Goal: Find specific page/section: Find specific page/section

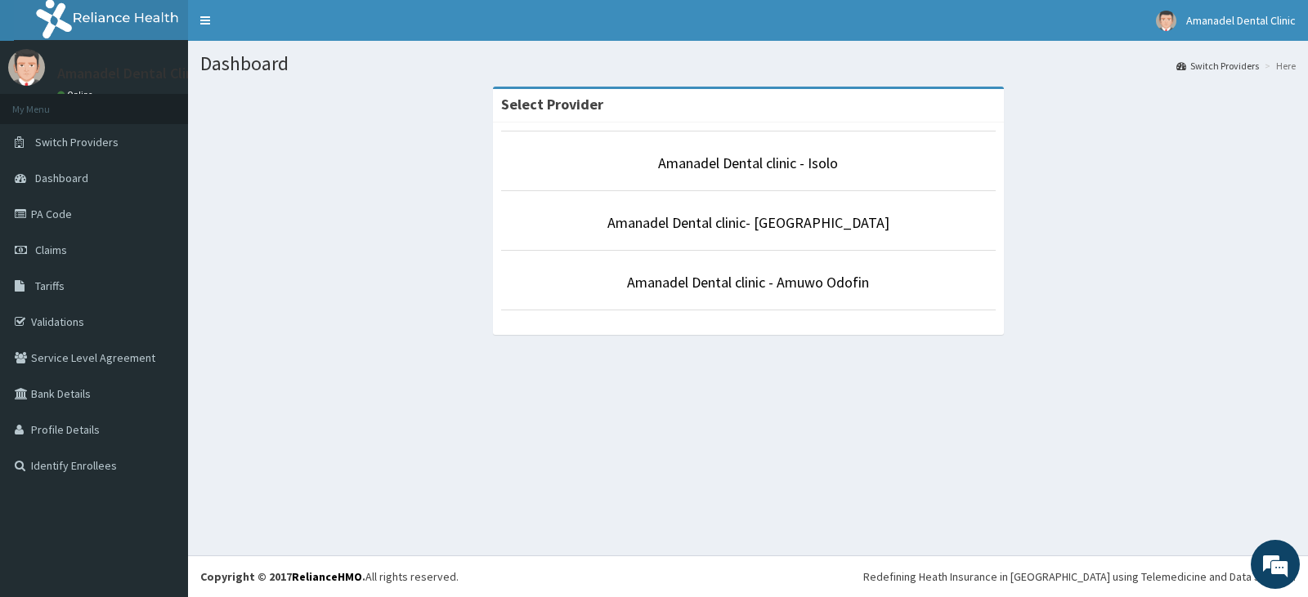
click at [793, 142] on li "Amanadel Dental clinic - Isolo" at bounding box center [748, 161] width 494 height 60
click at [790, 150] on li "Amanadel Dental clinic - Isolo" at bounding box center [748, 161] width 494 height 60
click at [775, 168] on link "Amanadel Dental clinic - Isolo" at bounding box center [748, 163] width 180 height 19
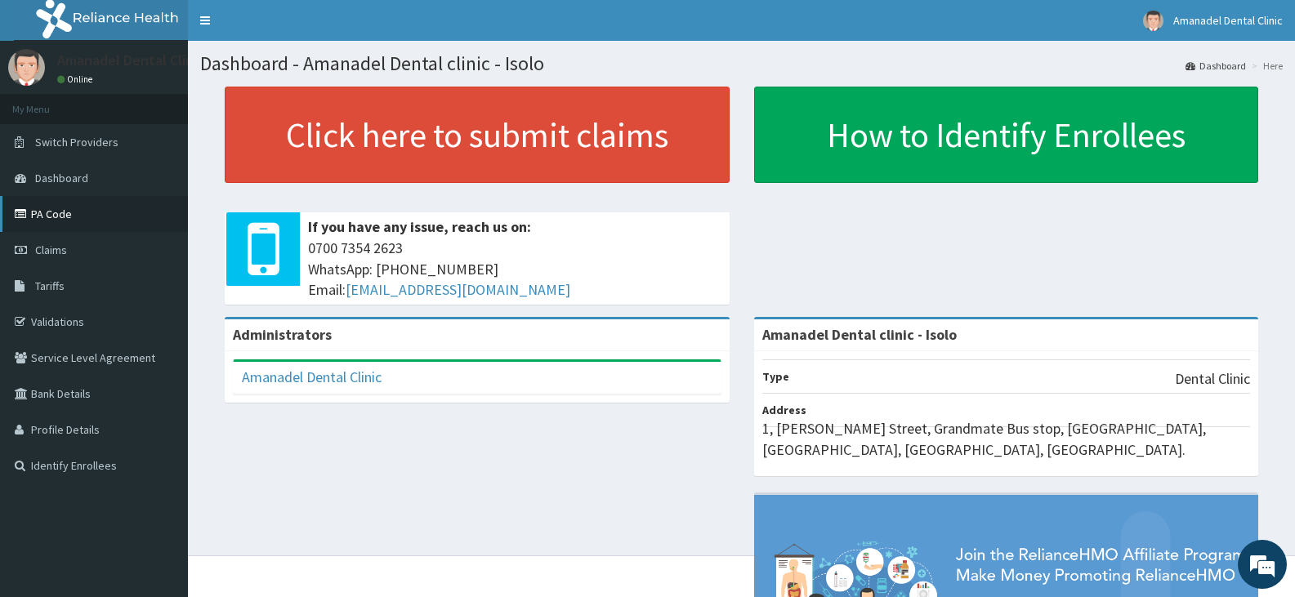
click at [81, 210] on link "PA Code" at bounding box center [94, 214] width 188 height 36
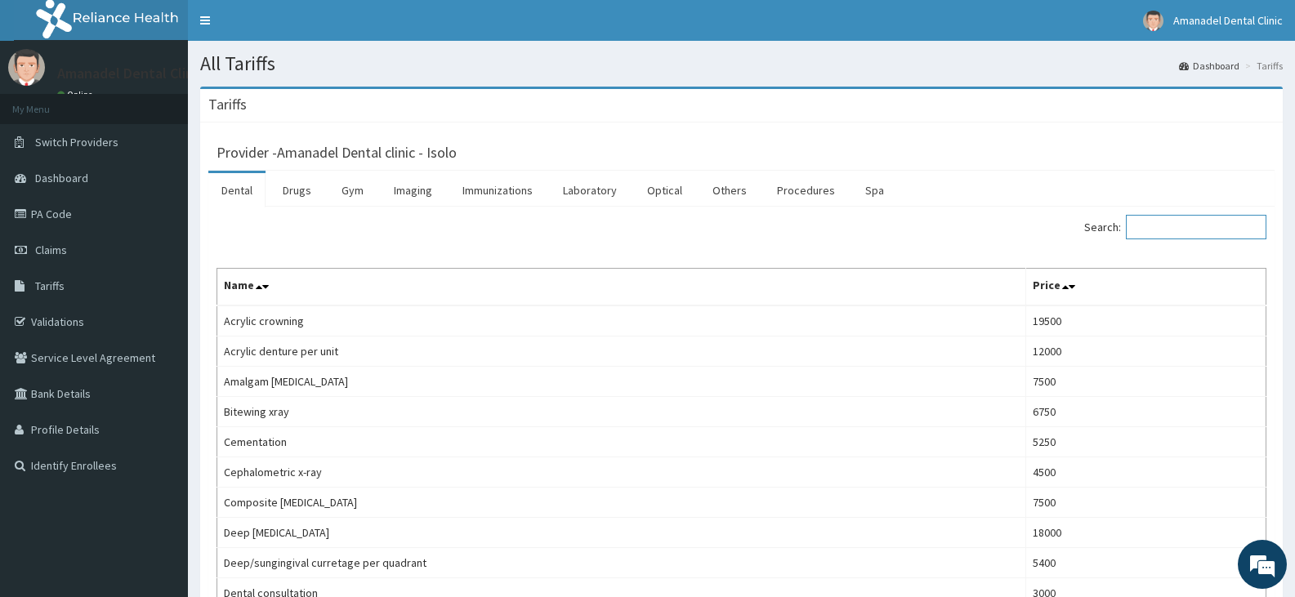
click at [1188, 229] on input "Search:" at bounding box center [1196, 227] width 141 height 25
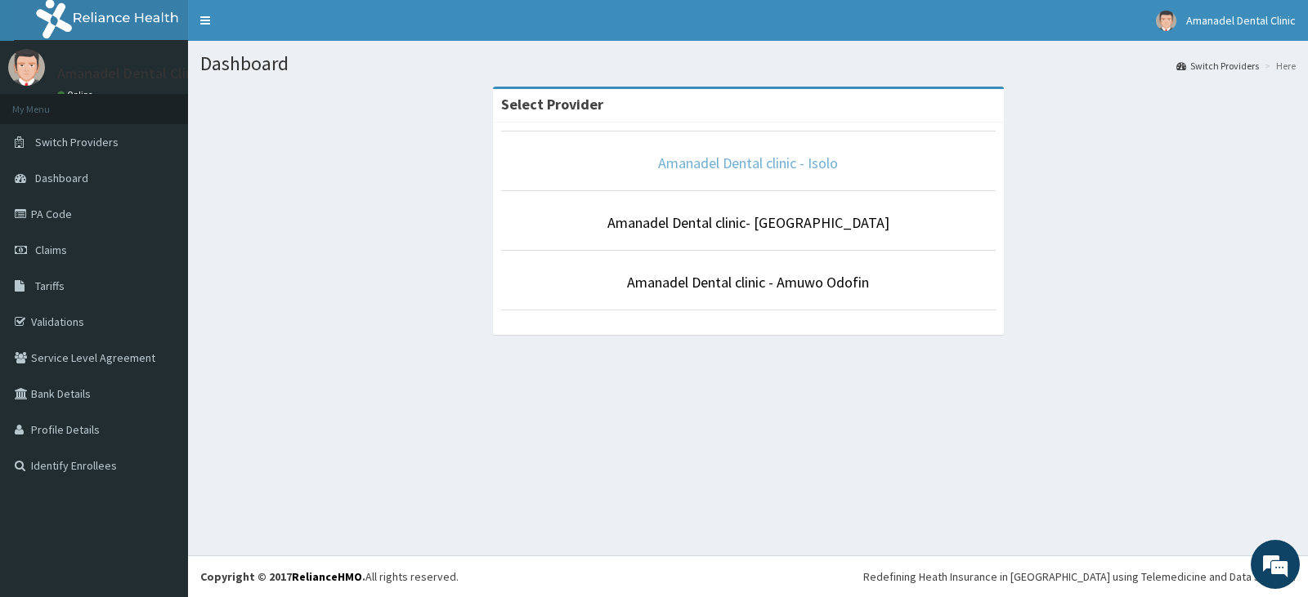
click at [748, 168] on link "Amanadel Dental clinic - Isolo" at bounding box center [748, 163] width 180 height 19
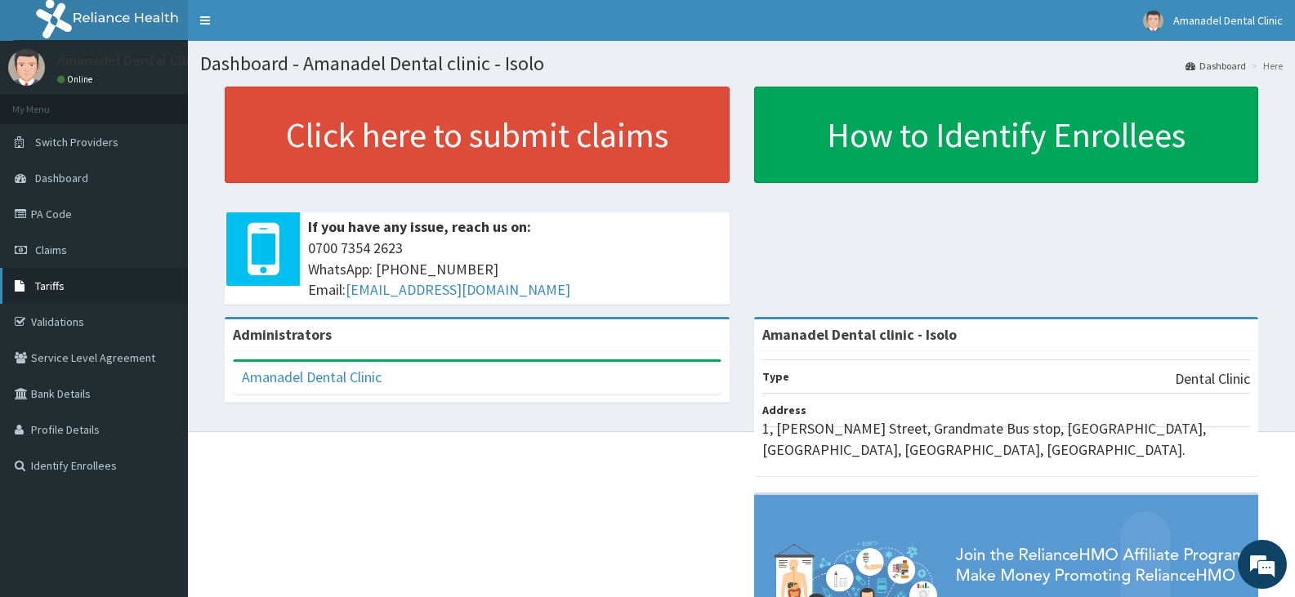
click at [60, 287] on span "Tariffs" at bounding box center [49, 286] width 29 height 15
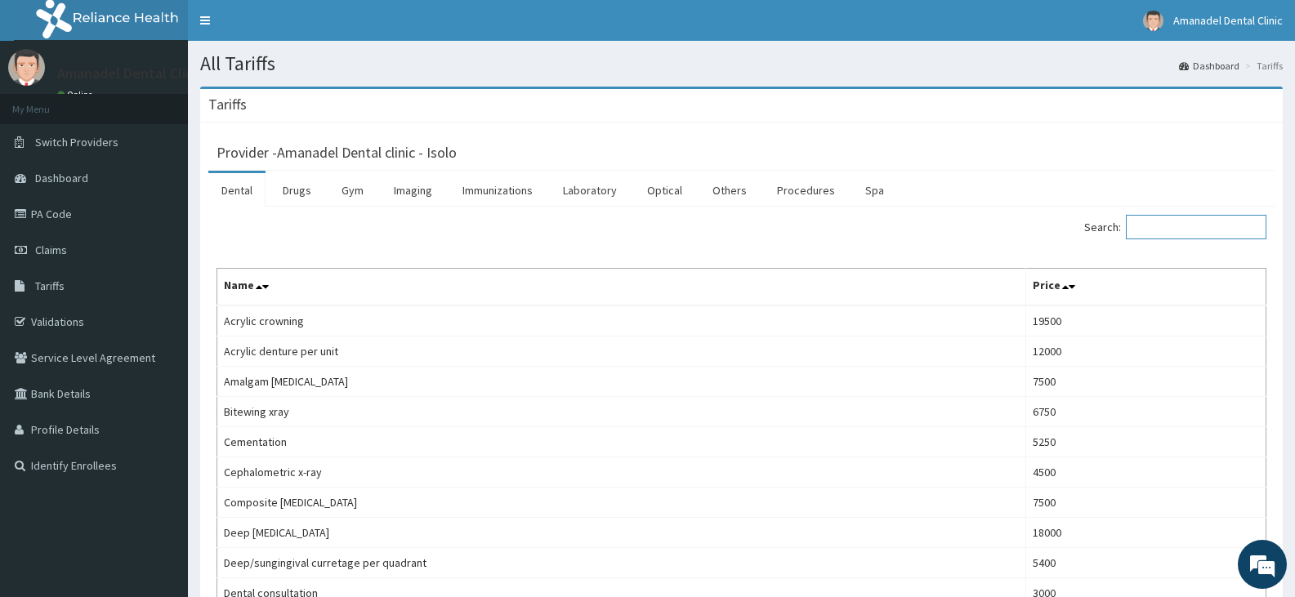
click at [1188, 229] on input "Search:" at bounding box center [1196, 227] width 141 height 25
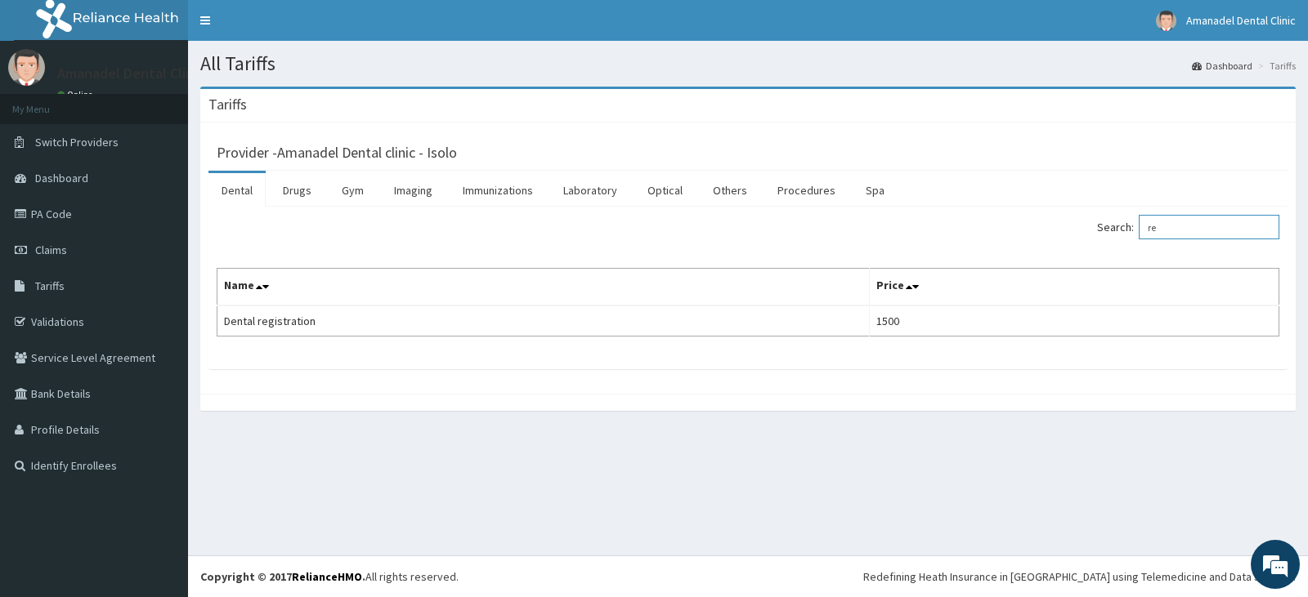
type input "r"
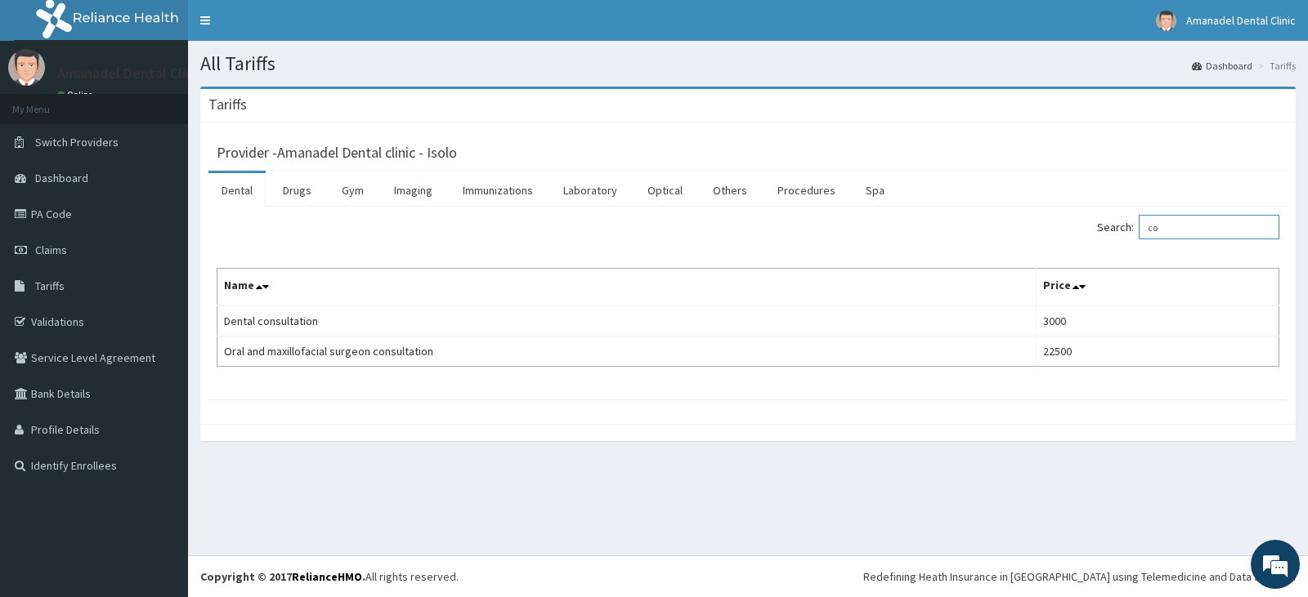
type input "c"
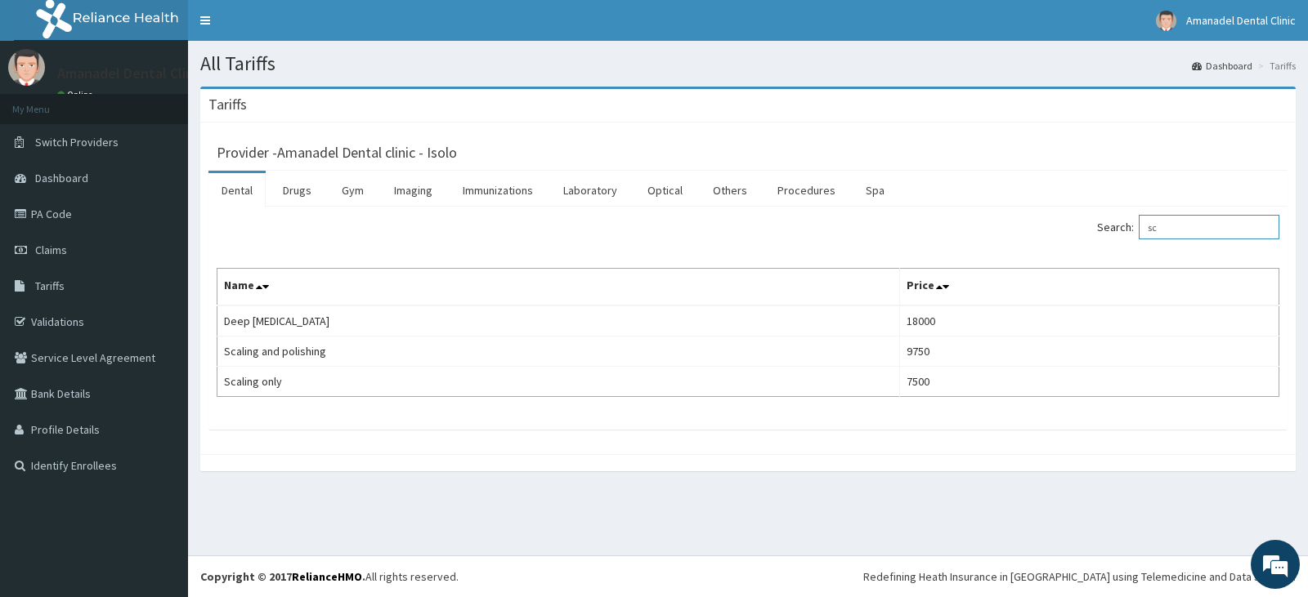
type input "s"
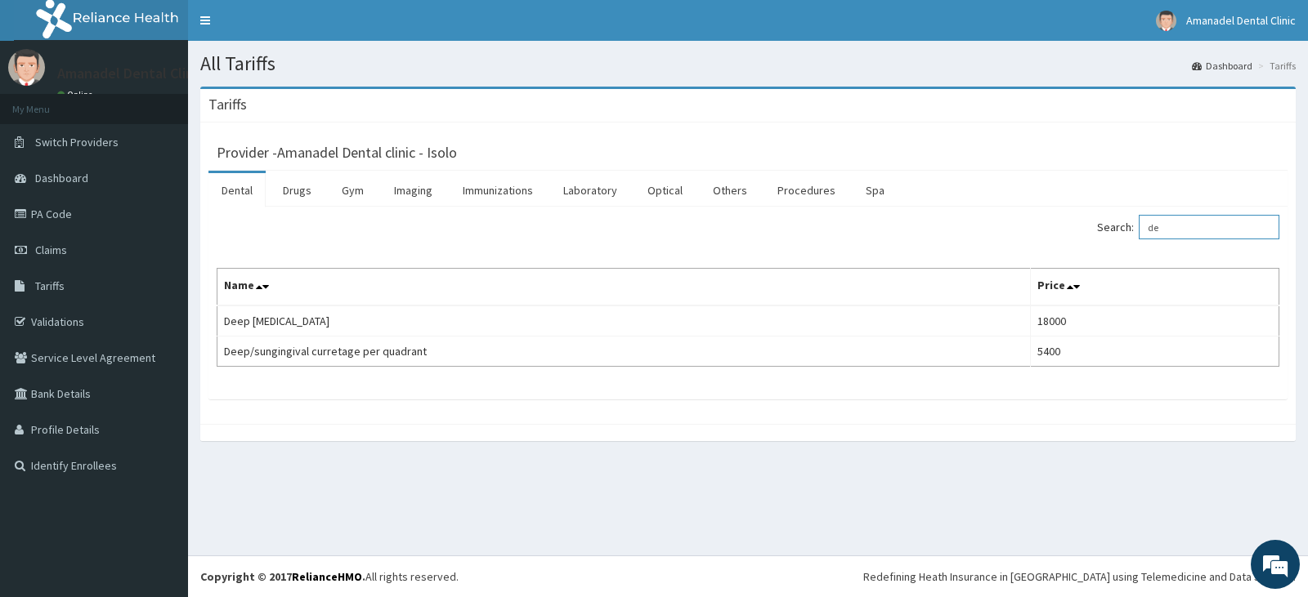
type input "d"
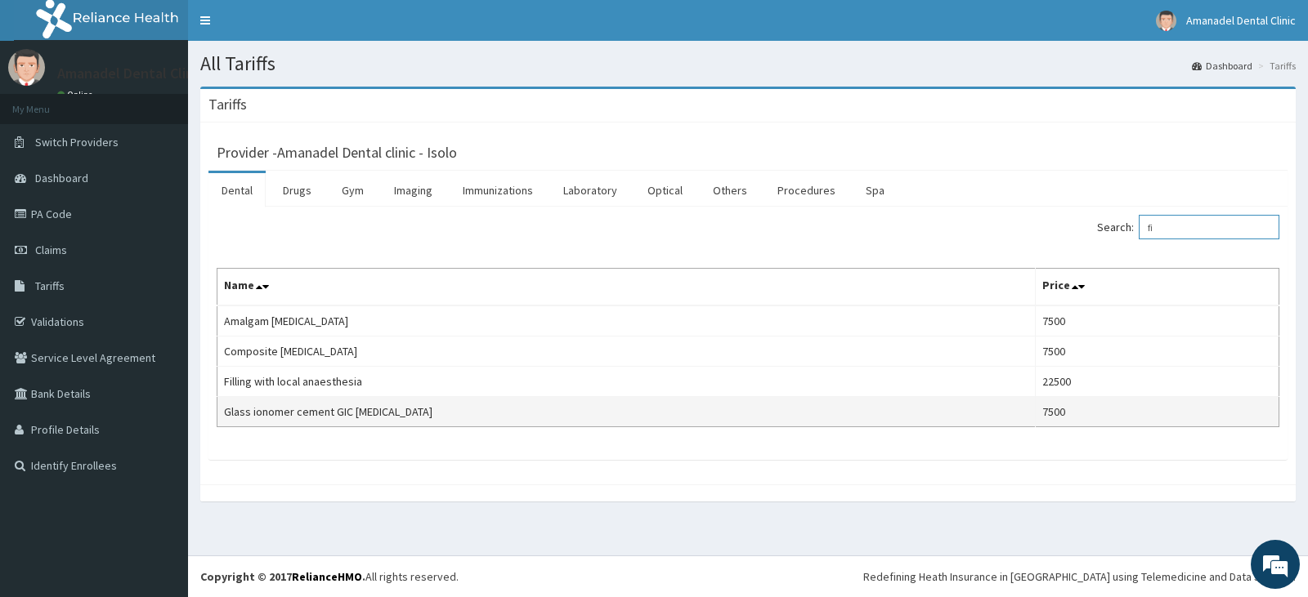
type input "f"
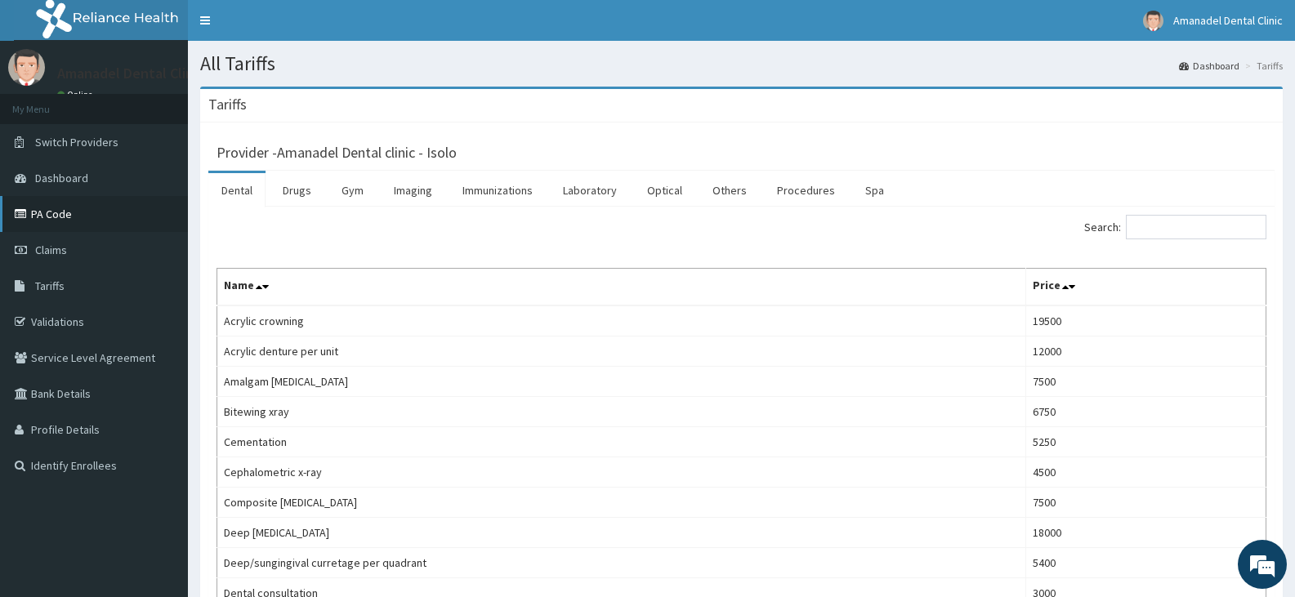
click at [78, 220] on link "PA Code" at bounding box center [94, 214] width 188 height 36
